Goal: Task Accomplishment & Management: Manage account settings

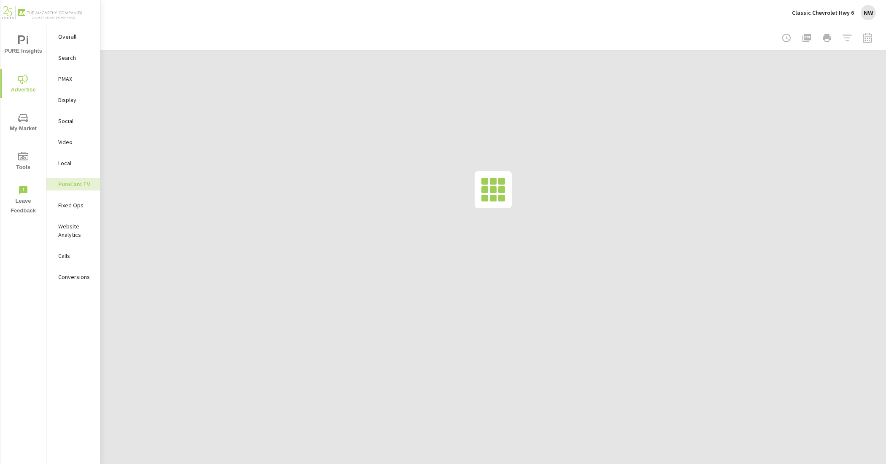
click at [847, 12] on p "Classic Chevrolet Hwy 6" at bounding box center [823, 13] width 62 height 8
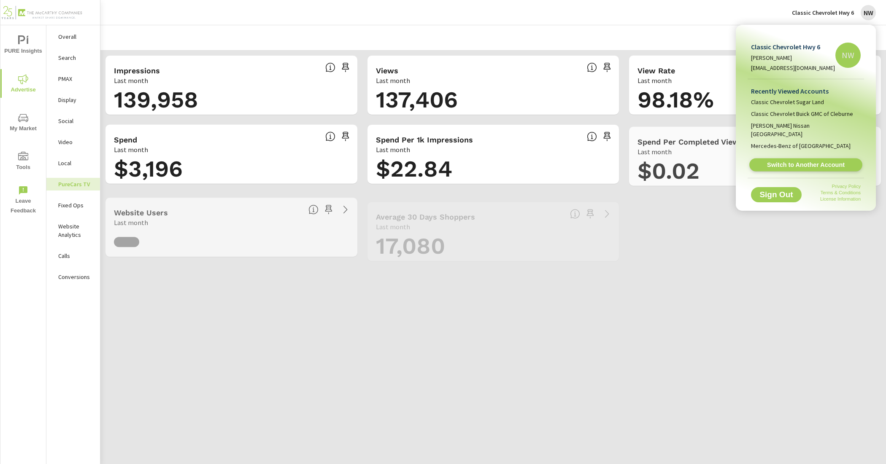
click at [812, 161] on span "Switch to Another Account" at bounding box center [805, 165] width 103 height 8
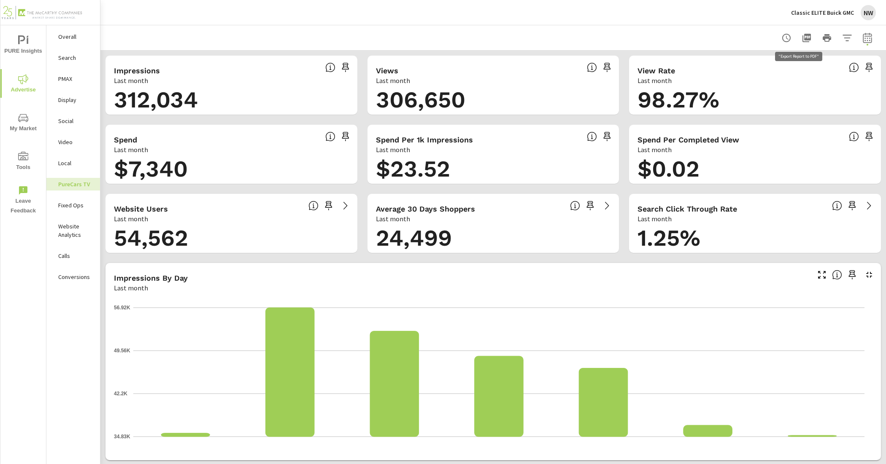
click at [802, 37] on icon "button" at bounding box center [806, 38] width 8 height 8
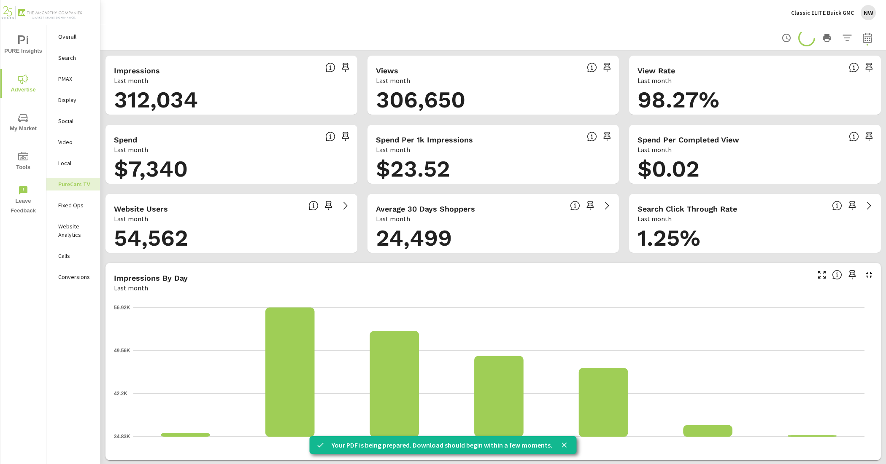
click at [862, 35] on icon "button" at bounding box center [867, 38] width 10 height 10
select select "Last month"
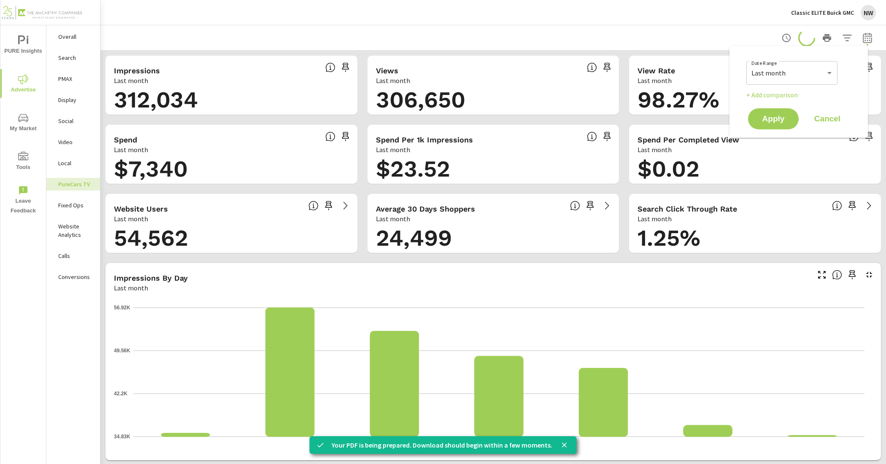
click at [684, 32] on div at bounding box center [493, 37] width 765 height 25
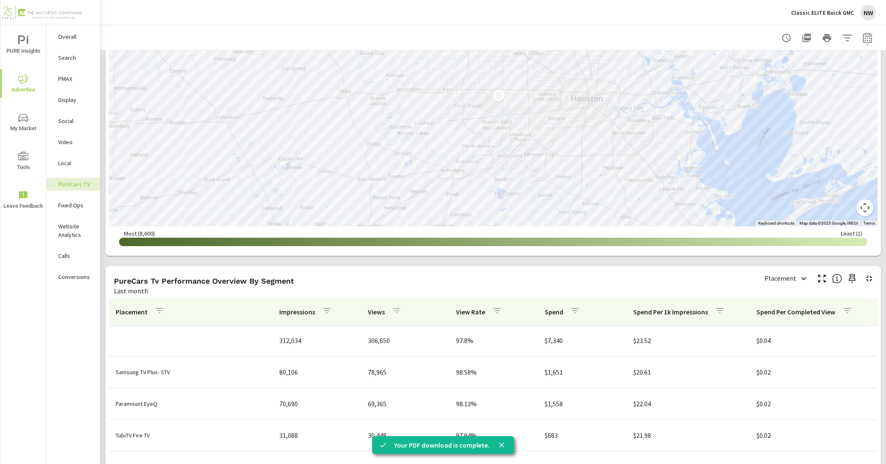
scroll to position [949, 0]
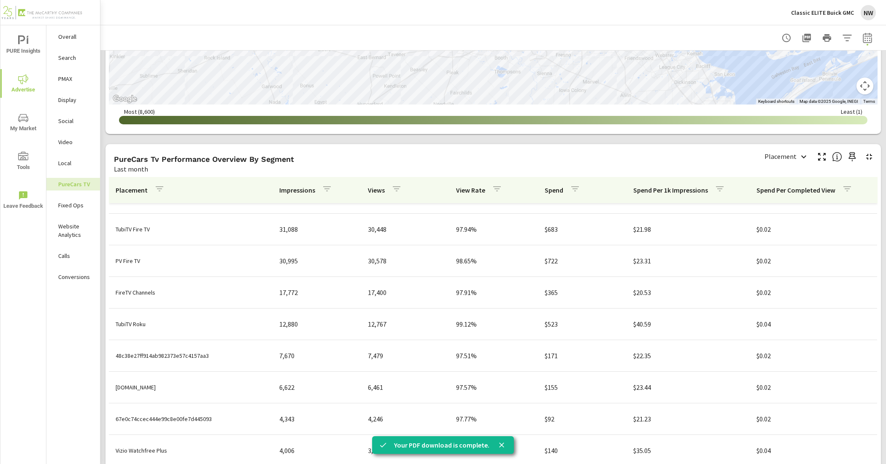
scroll to position [158, 0]
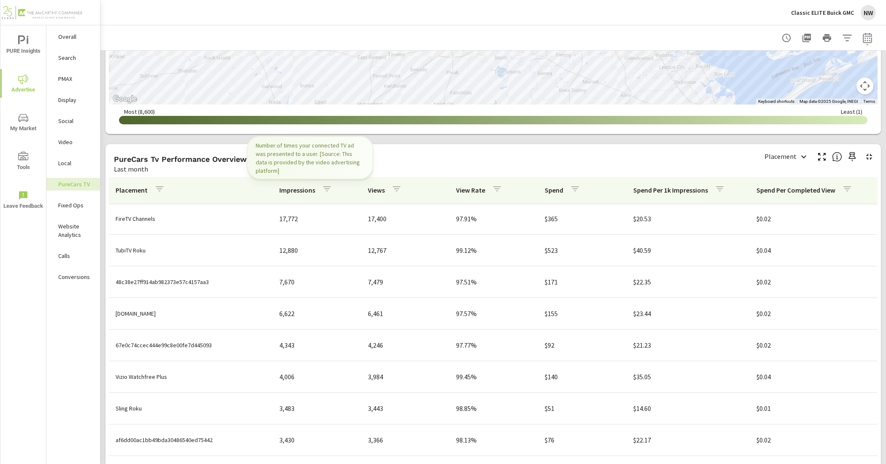
click at [308, 192] on p "Impressions" at bounding box center [297, 190] width 36 height 8
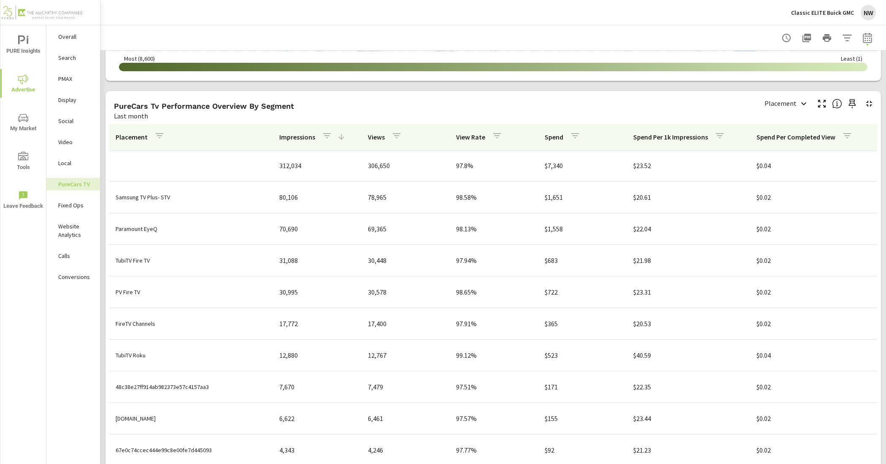
scroll to position [1038, 0]
